Goal: Navigation & Orientation: Find specific page/section

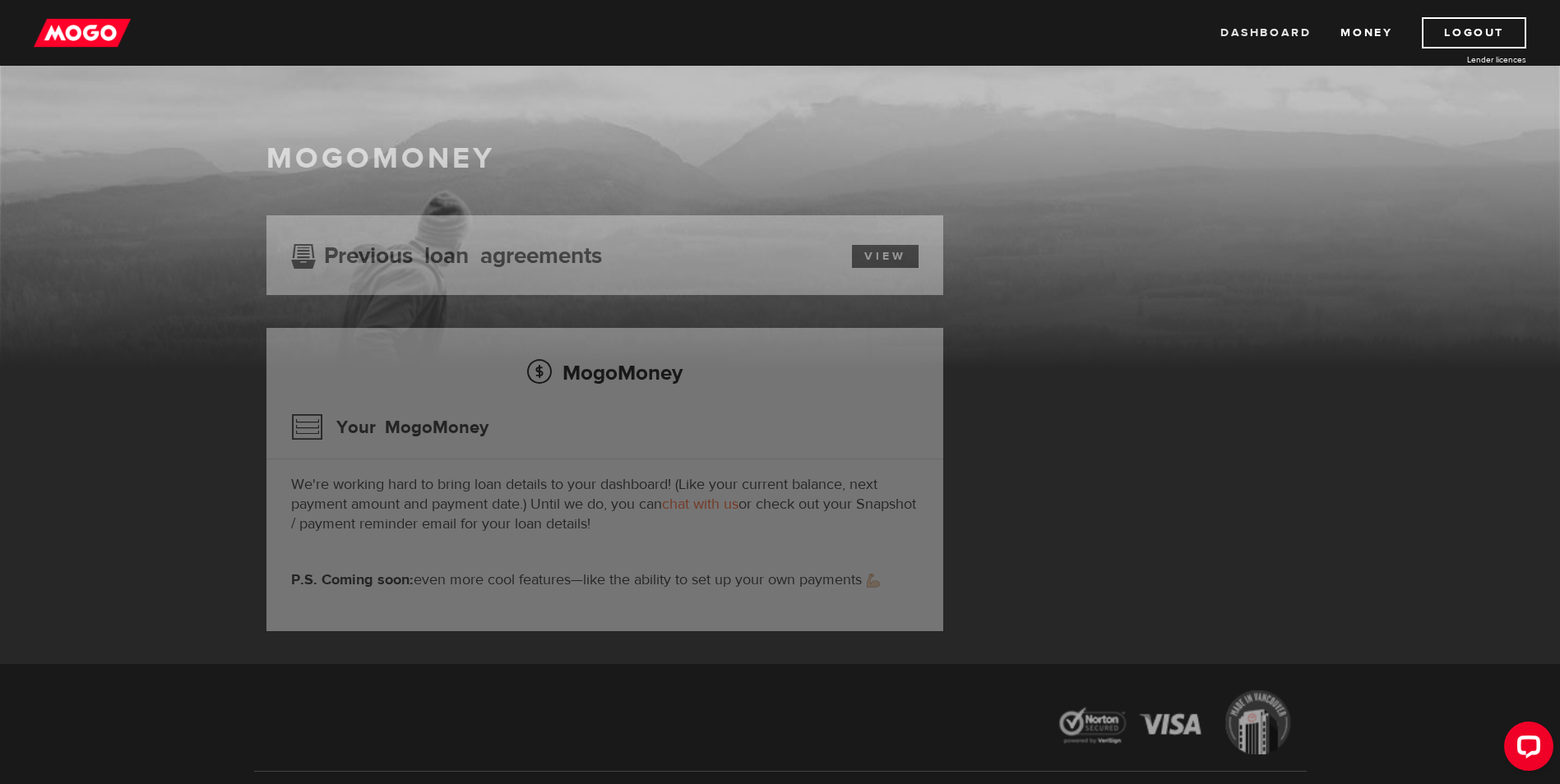
click at [1272, 33] on link "Dashboard" at bounding box center [1265, 33] width 91 height 31
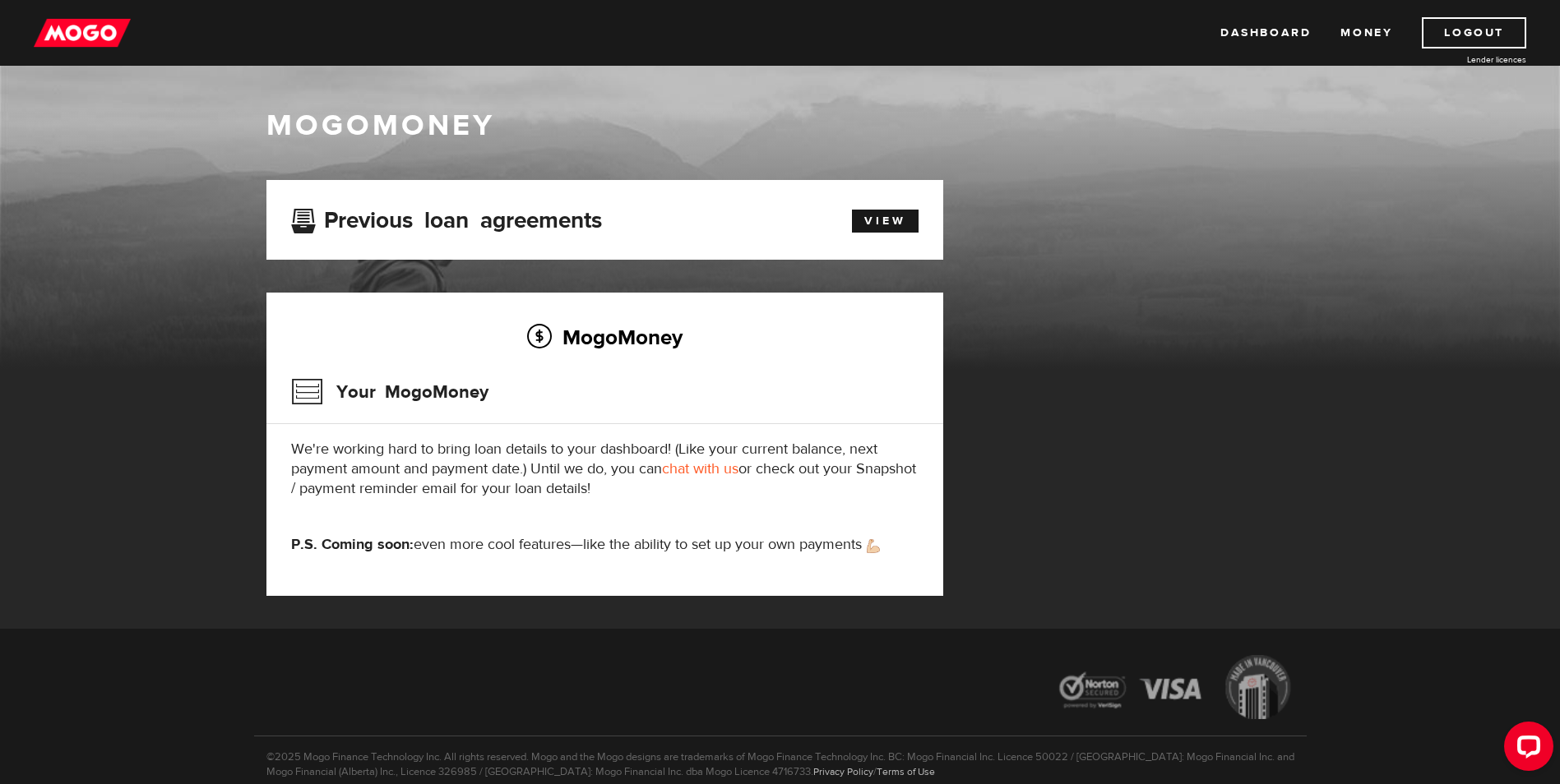
click at [321, 394] on h3 "Your MogoMoney" at bounding box center [390, 392] width 197 height 43
click at [877, 223] on link "View" at bounding box center [886, 221] width 67 height 23
drag, startPoint x: 432, startPoint y: 380, endPoint x: 416, endPoint y: 385, distance: 16.8
click at [426, 384] on h3 "Your MogoMoney" at bounding box center [390, 392] width 197 height 43
click at [293, 388] on h3 "Your MogoMoney" at bounding box center [390, 392] width 197 height 43
